Goal: Task Accomplishment & Management: Use online tool/utility

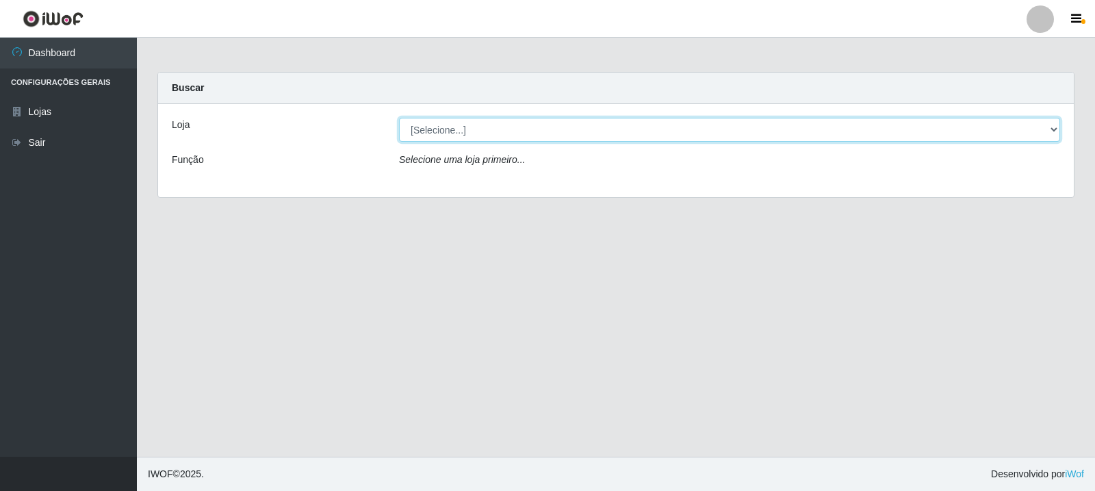
click at [1052, 130] on select "[Selecione...] Rede Compras Supermercados - LOJA 3" at bounding box center [729, 130] width 661 height 24
select select "162"
click at [399, 118] on select "[Selecione...] Rede Compras Supermercados - LOJA 3" at bounding box center [729, 130] width 661 height 24
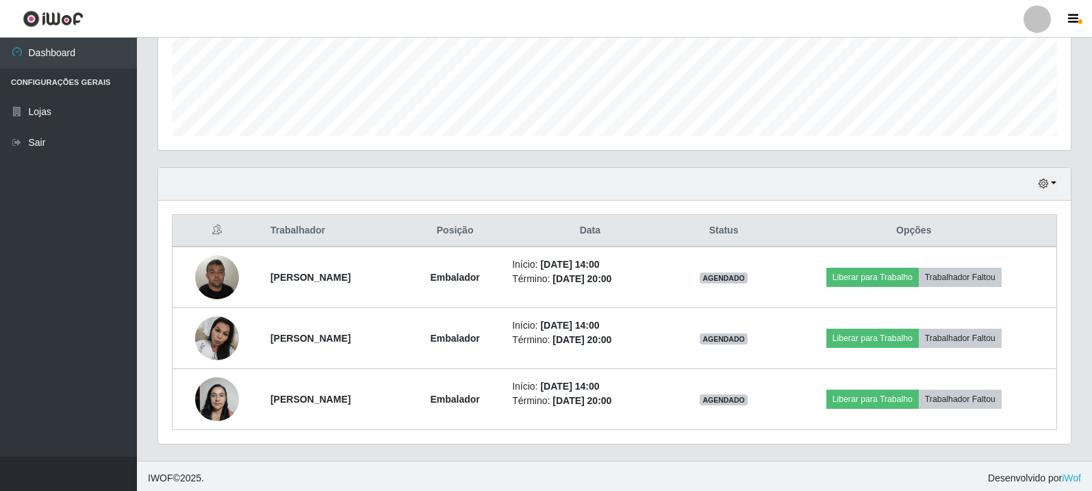
scroll to position [357, 0]
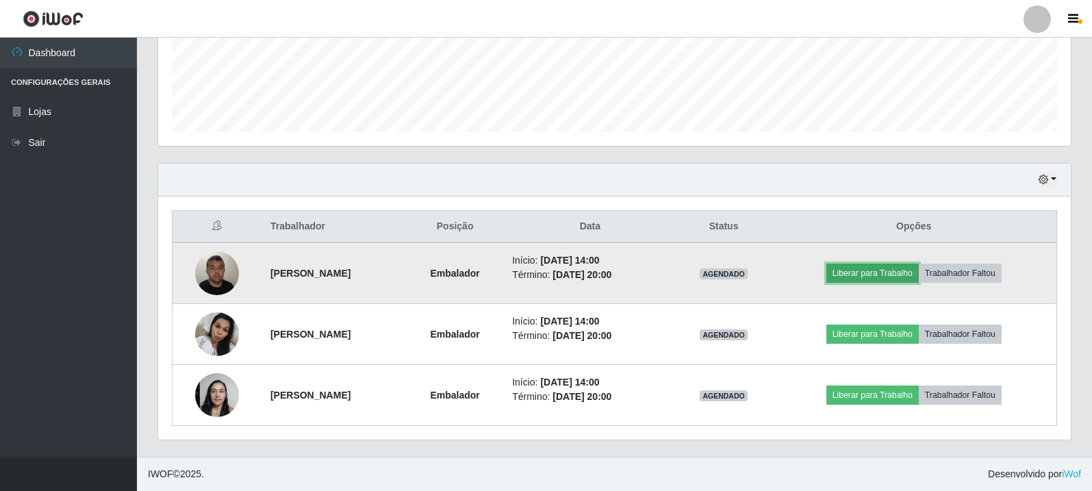
click at [904, 273] on button "Liberar para Trabalho" at bounding box center [872, 272] width 92 height 19
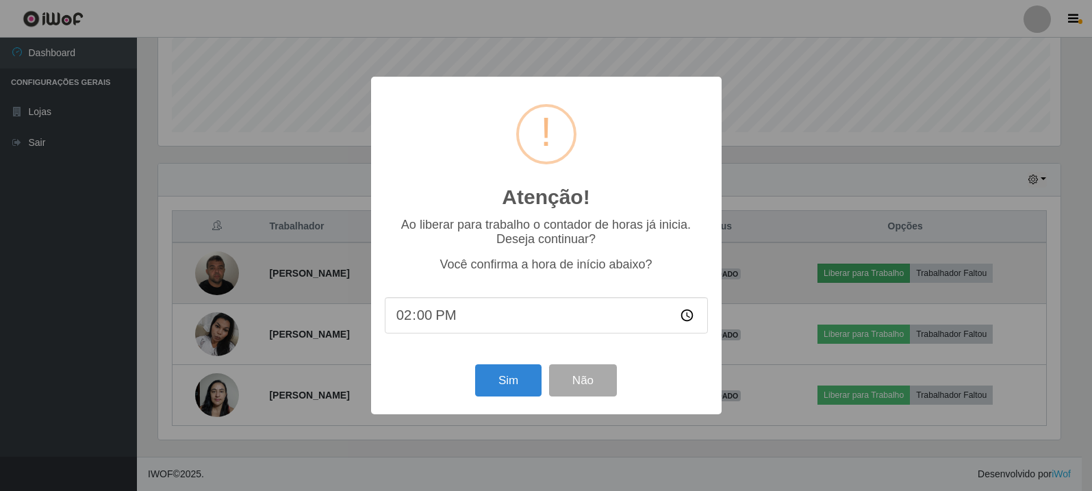
scroll to position [284, 905]
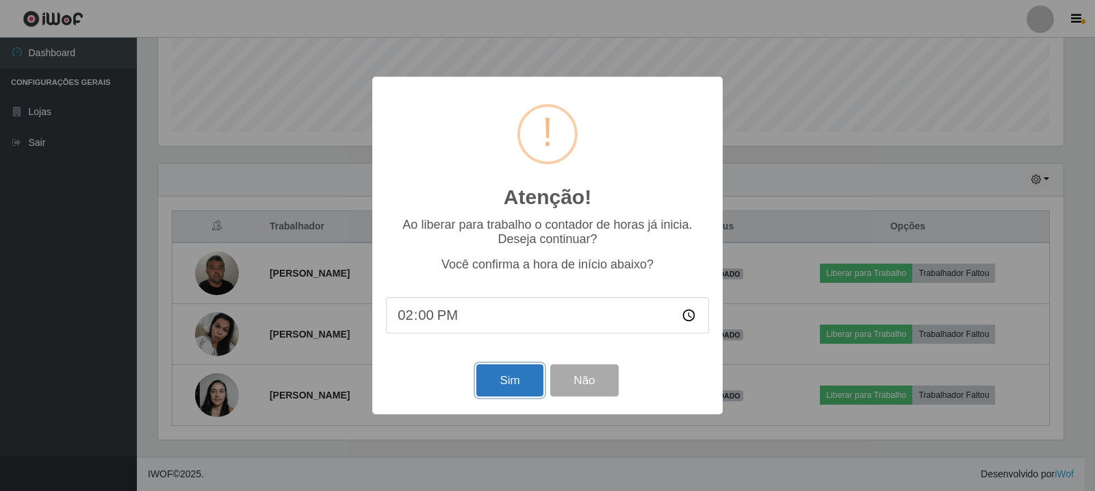
click at [524, 392] on button "Sim" at bounding box center [509, 380] width 66 height 32
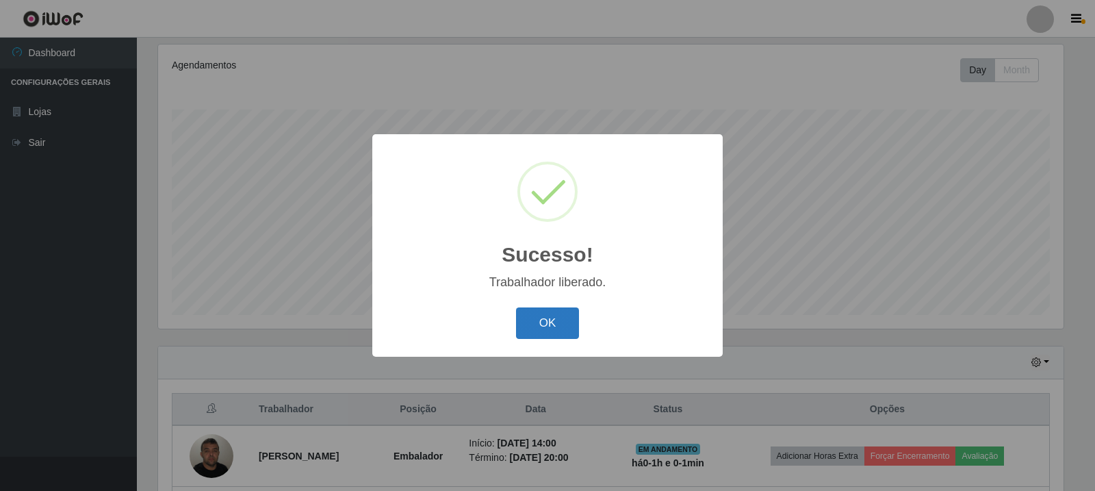
click at [560, 331] on button "OK" at bounding box center [548, 323] width 64 height 32
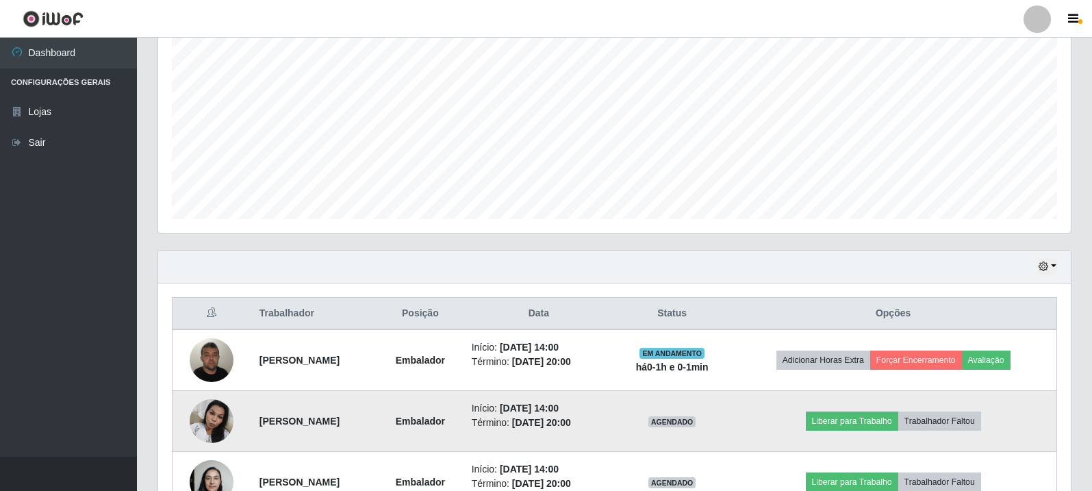
scroll to position [311, 0]
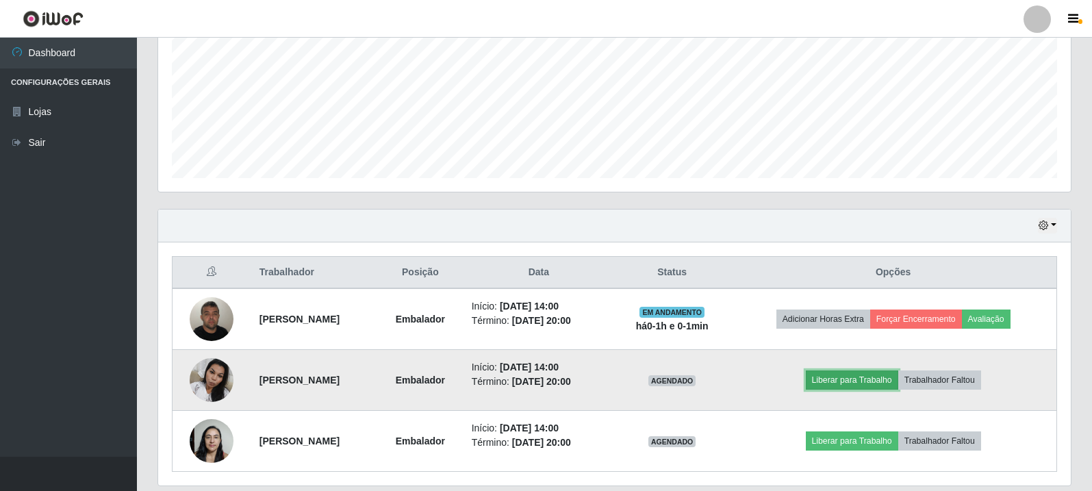
click at [847, 382] on button "Liberar para Trabalho" at bounding box center [851, 379] width 92 height 19
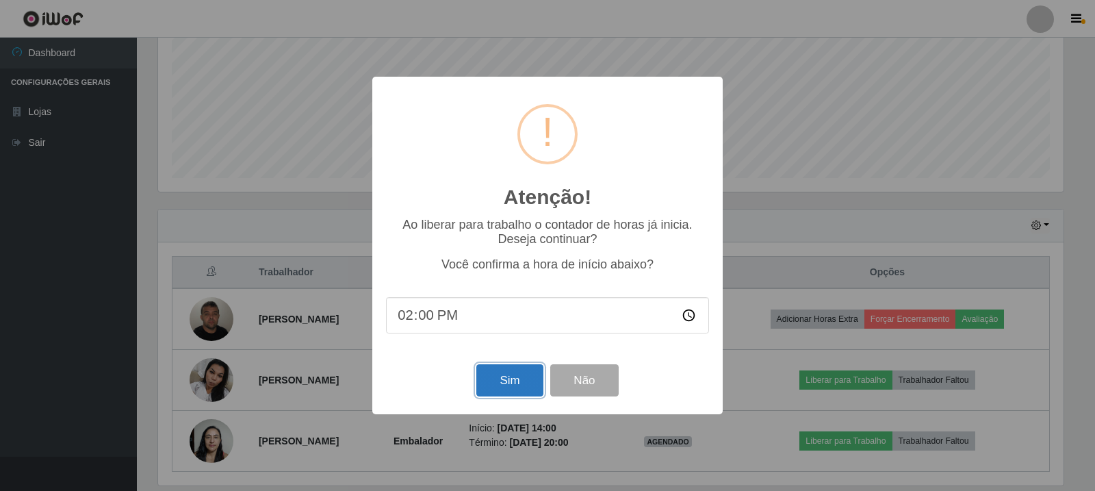
click at [526, 378] on button "Sim" at bounding box center [509, 380] width 66 height 32
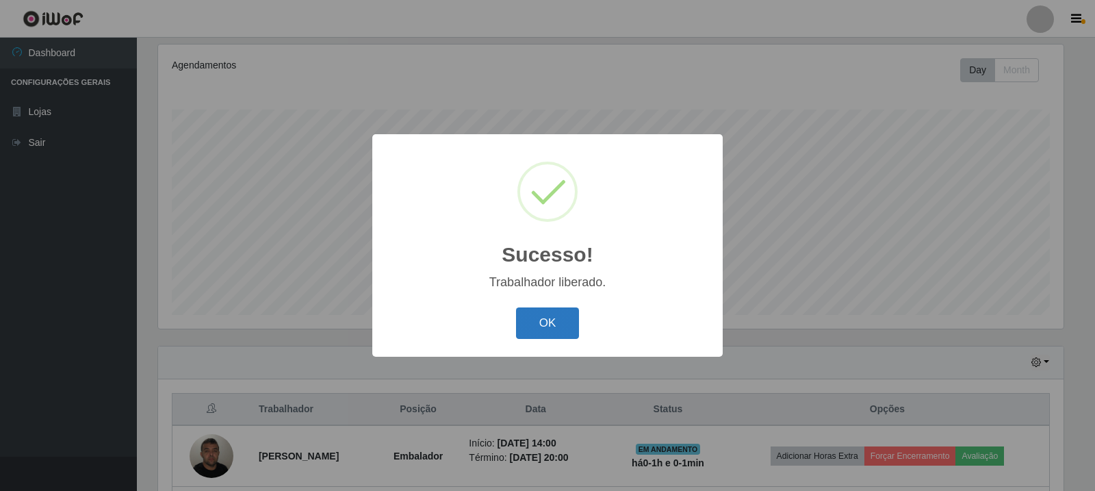
click at [524, 329] on button "OK" at bounding box center [548, 323] width 64 height 32
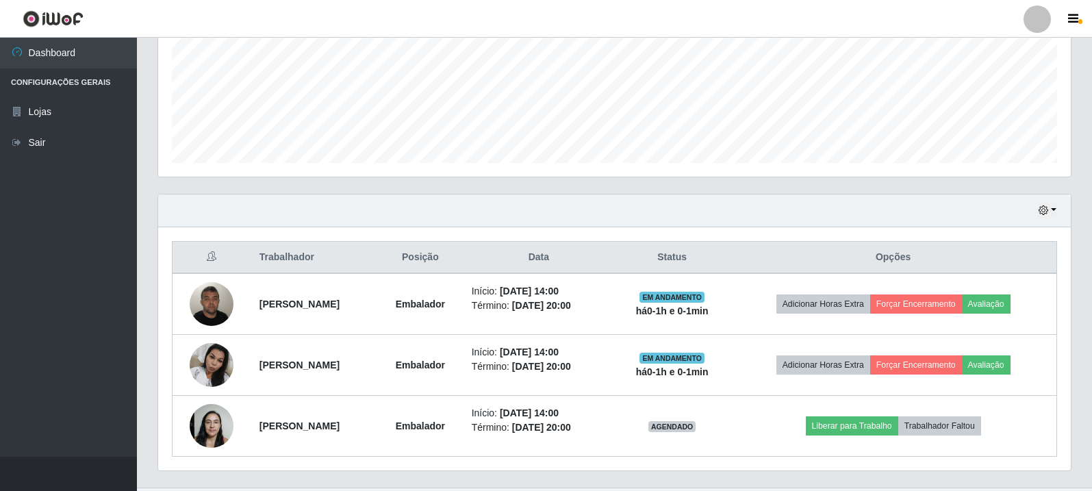
scroll to position [357, 0]
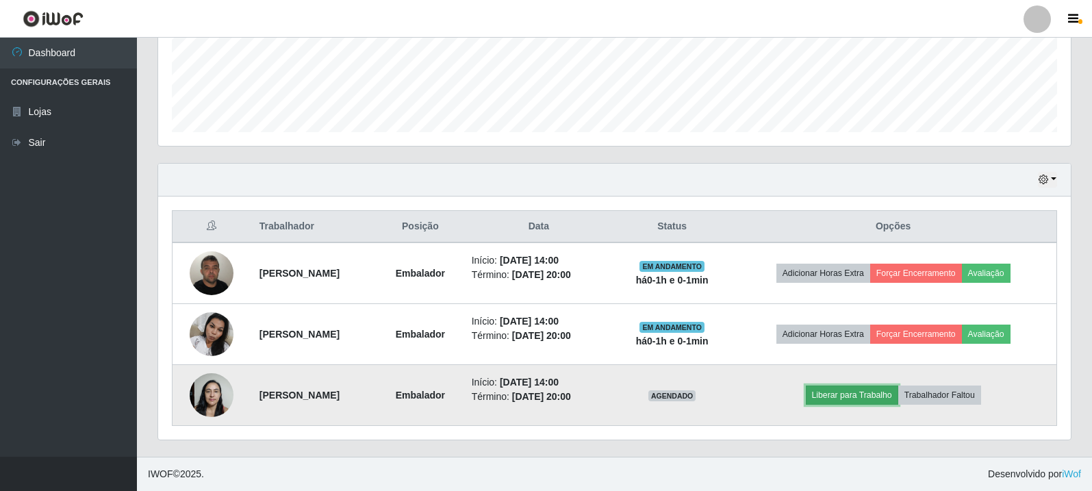
click at [843, 397] on button "Liberar para Trabalho" at bounding box center [851, 394] width 92 height 19
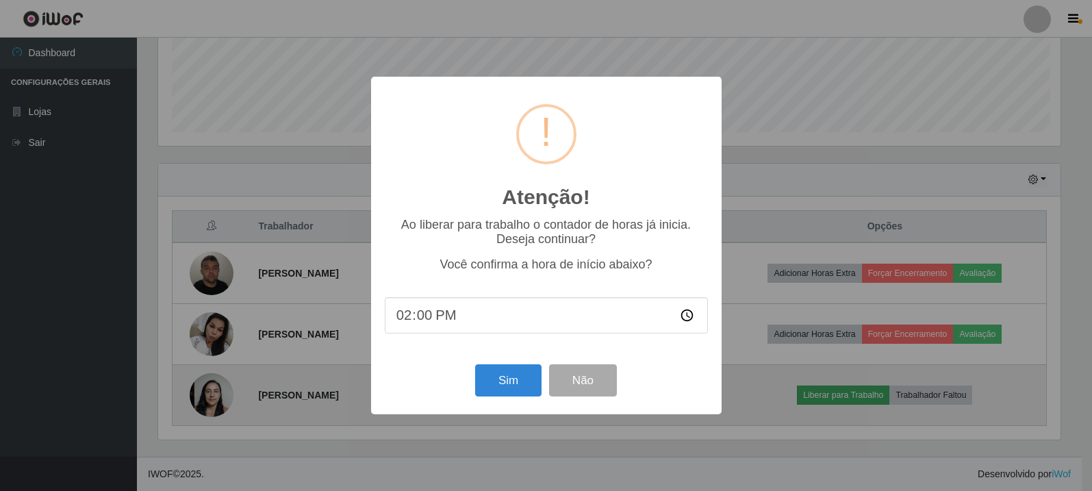
scroll to position [284, 905]
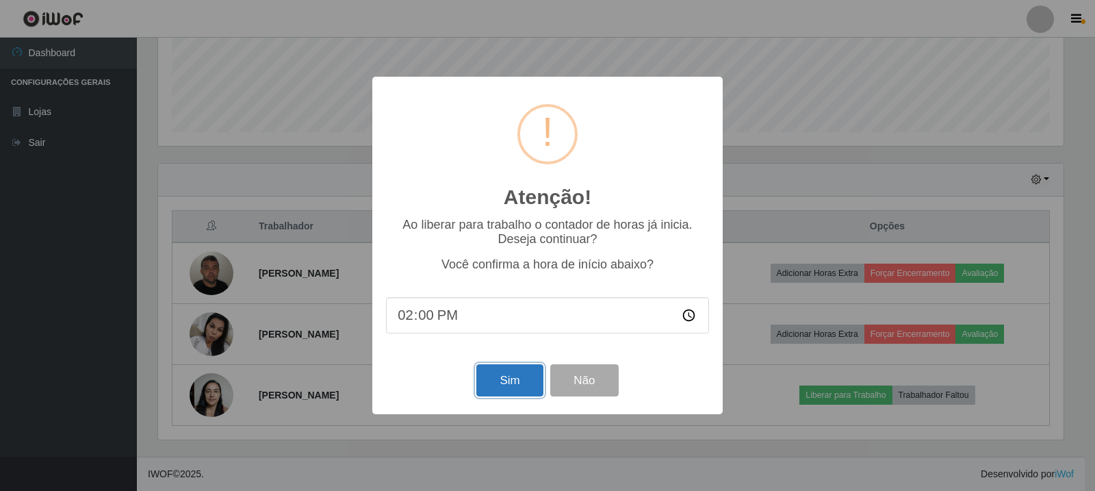
click at [518, 377] on button "Sim" at bounding box center [509, 380] width 66 height 32
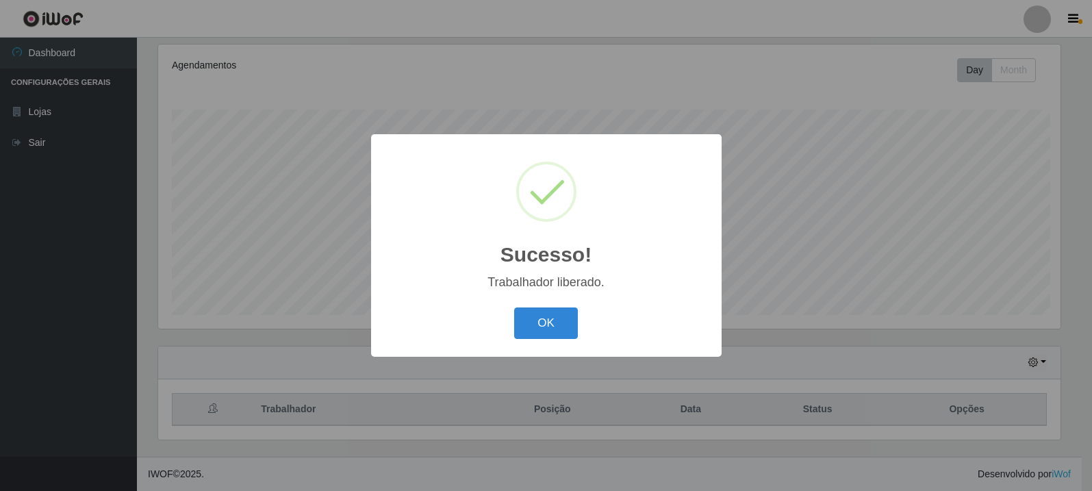
scroll to position [0, 0]
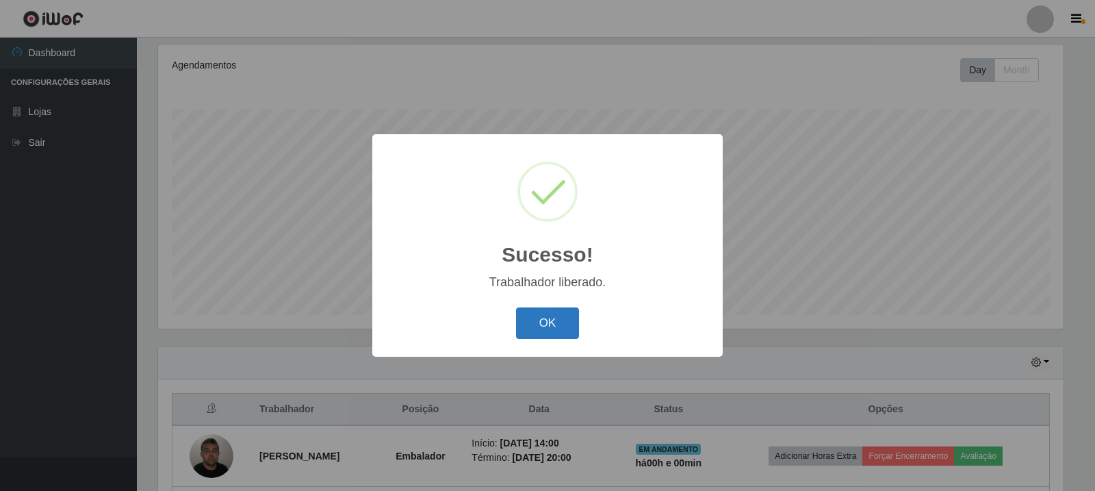
click at [565, 319] on button "OK" at bounding box center [548, 323] width 64 height 32
